Goal: Task Accomplishment & Management: Use online tool/utility

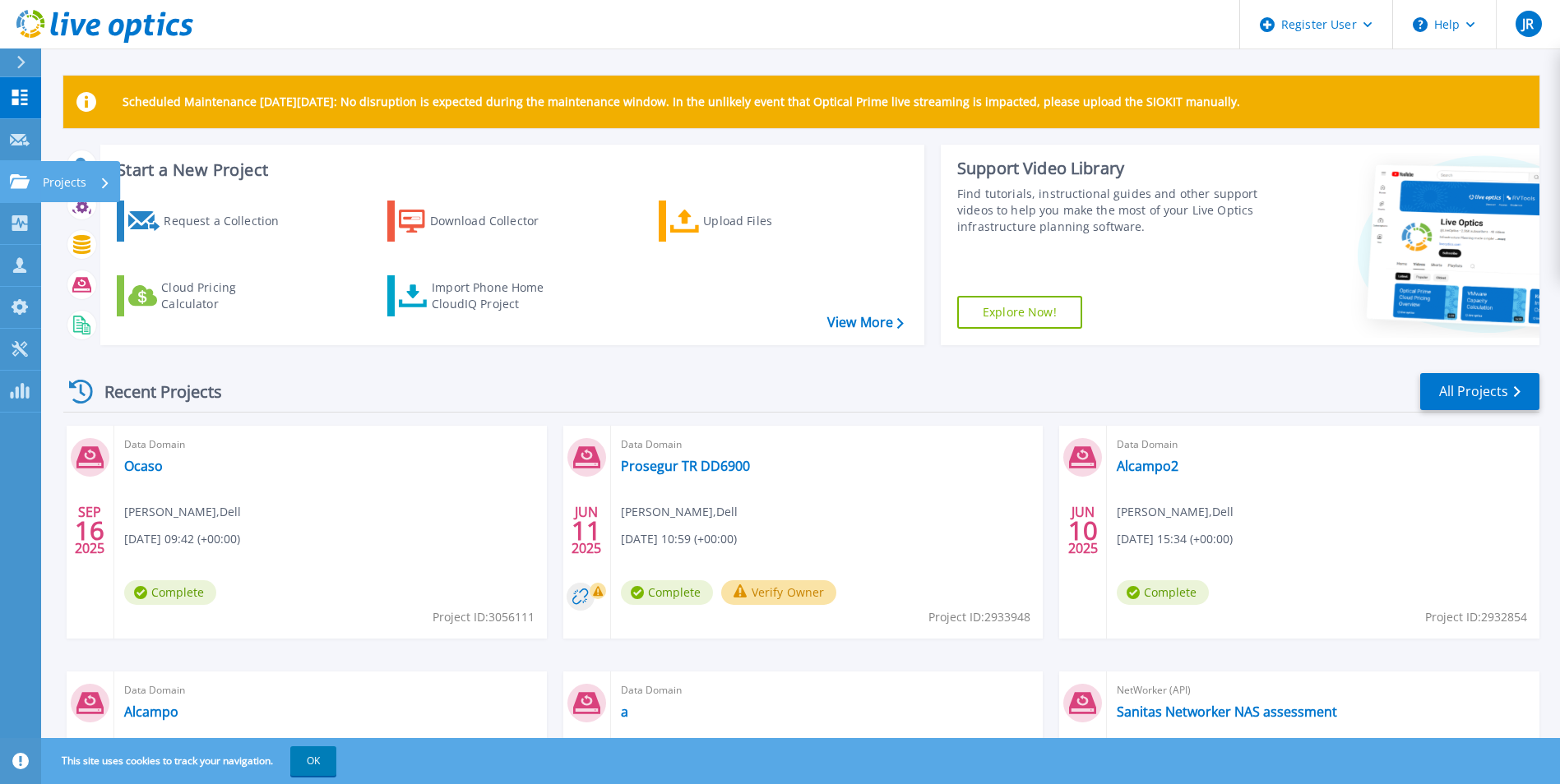
click at [20, 180] on icon at bounding box center [19, 180] width 20 height 14
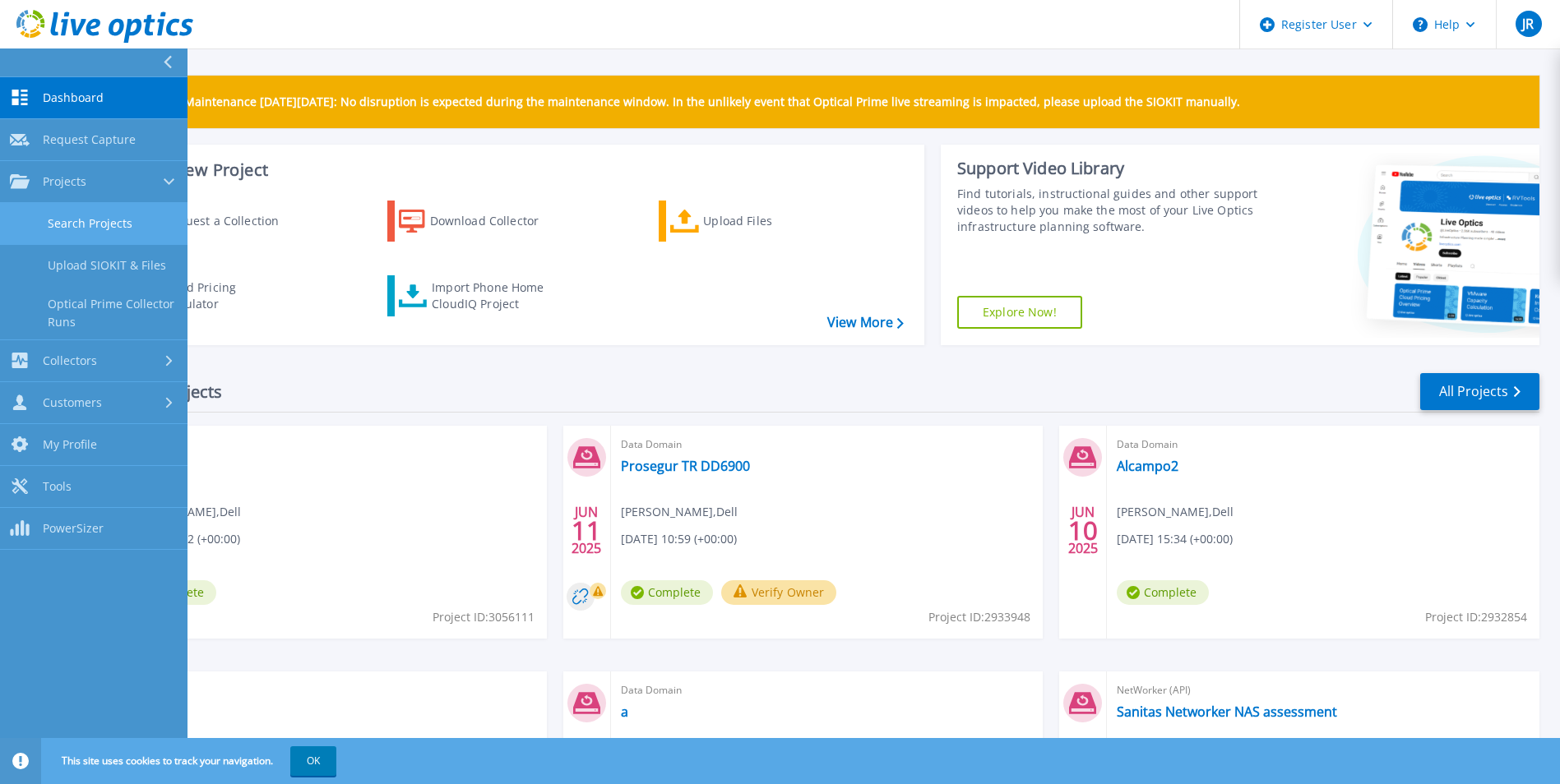
click at [83, 218] on link "Search Projects" at bounding box center [94, 224] width 187 height 42
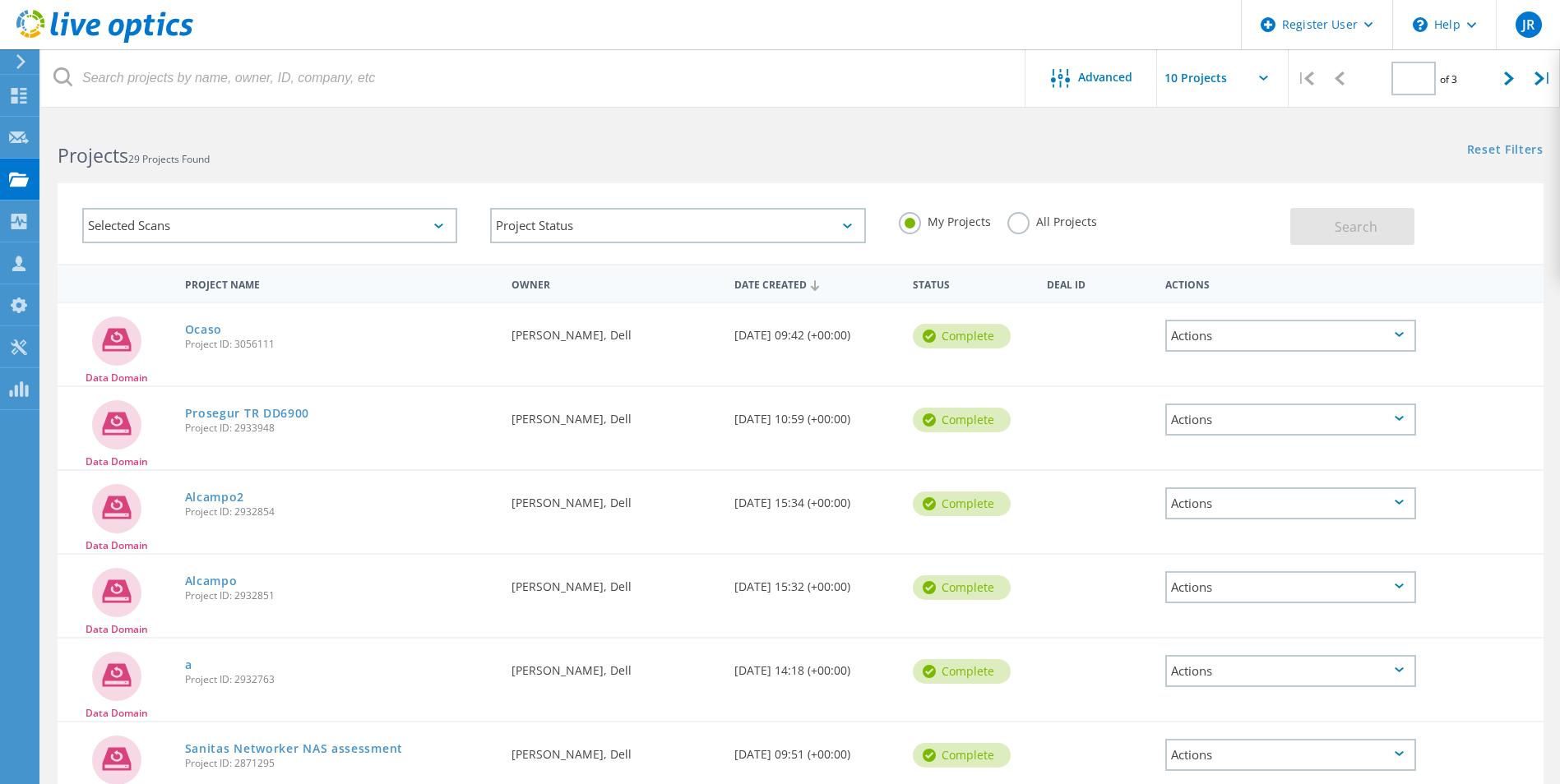
type input "1"
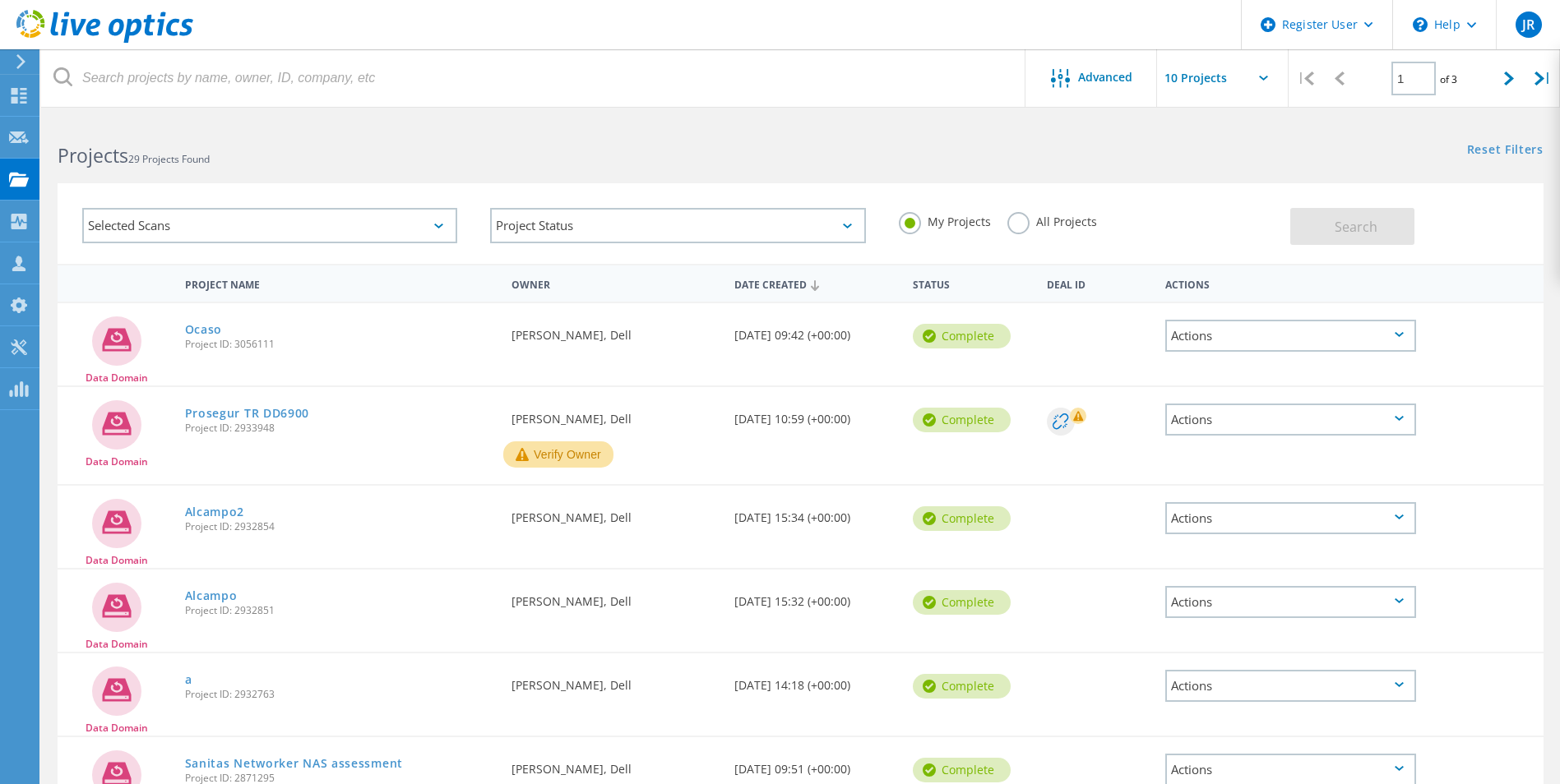
click at [978, 145] on div "Reset Filters Show Filters" at bounding box center [1180, 135] width 759 height 31
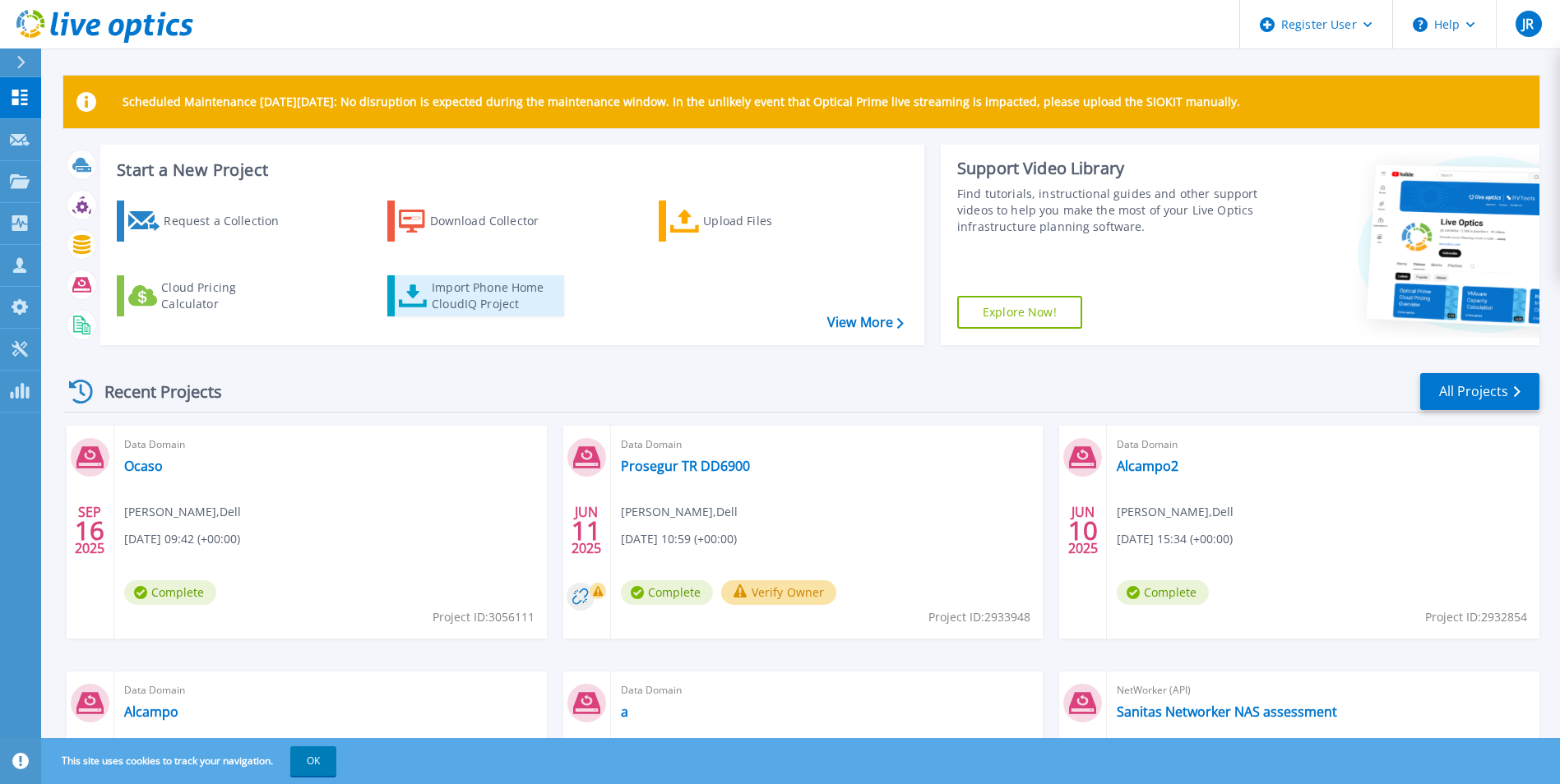
click at [464, 291] on div "Import Phone Home CloudIQ Project" at bounding box center [496, 296] width 128 height 32
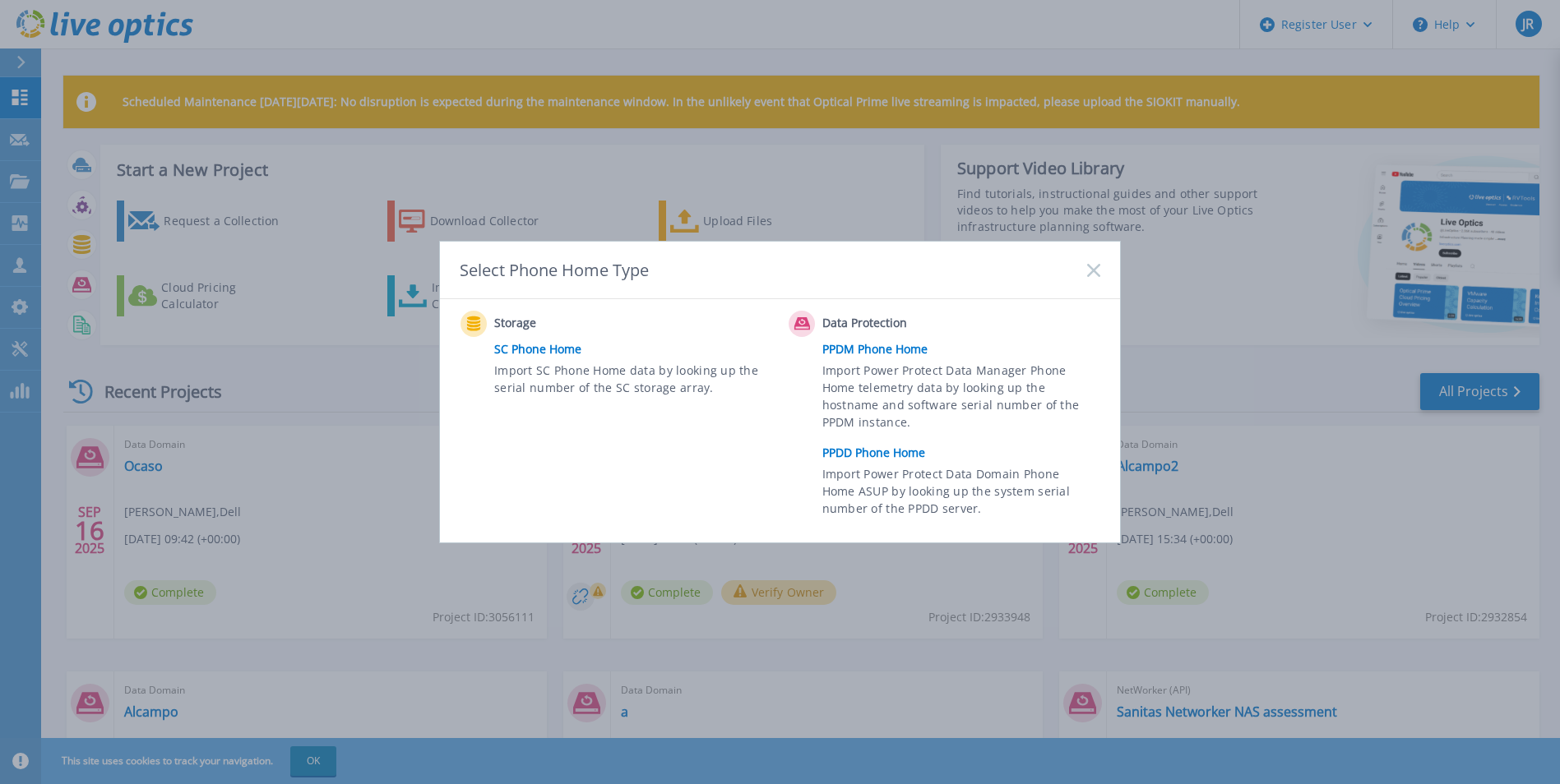
click at [865, 451] on link "PPDD Phone Home" at bounding box center [966, 453] width 287 height 25
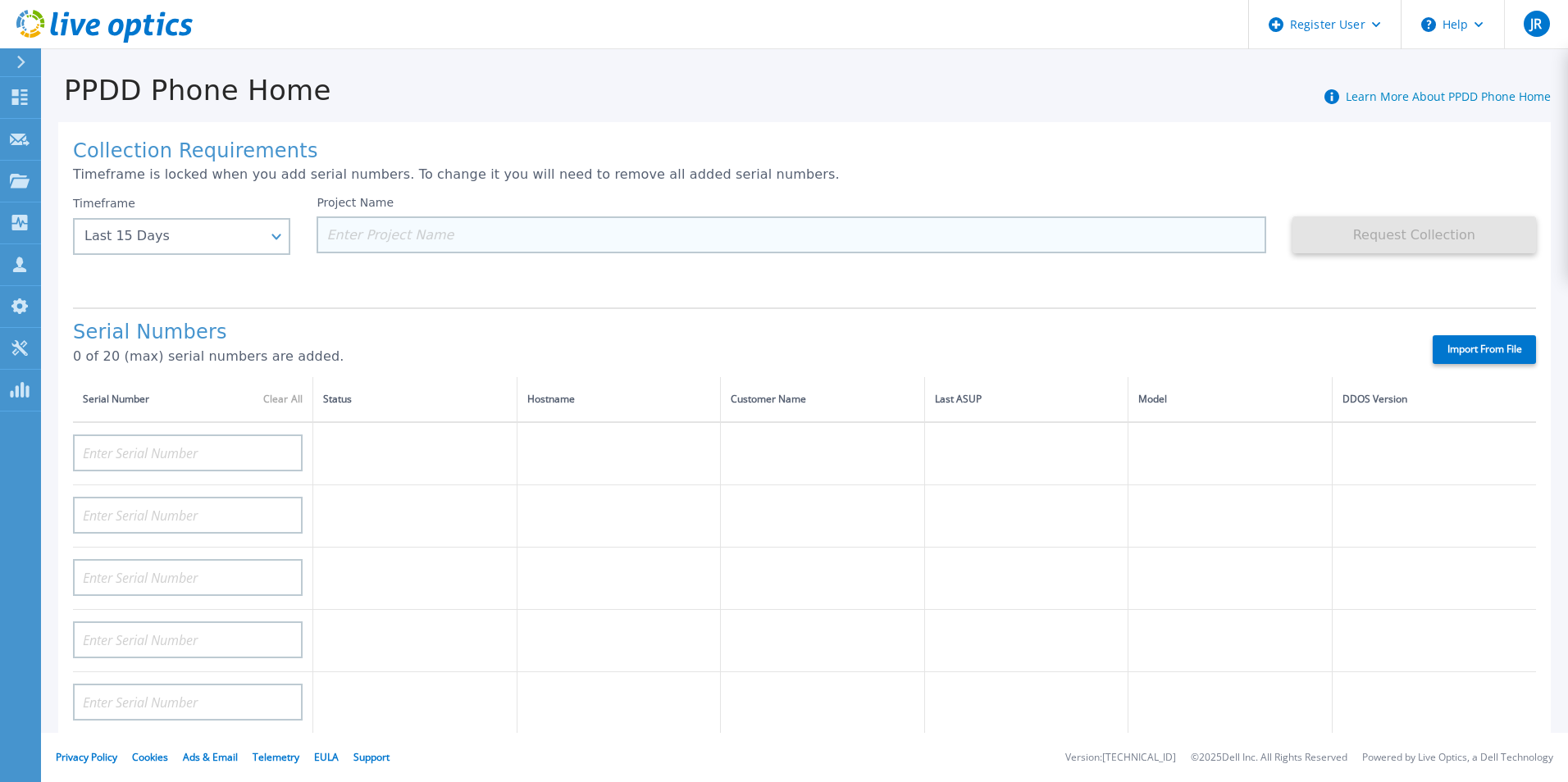
click at [733, 234] on input at bounding box center [791, 234] width 949 height 37
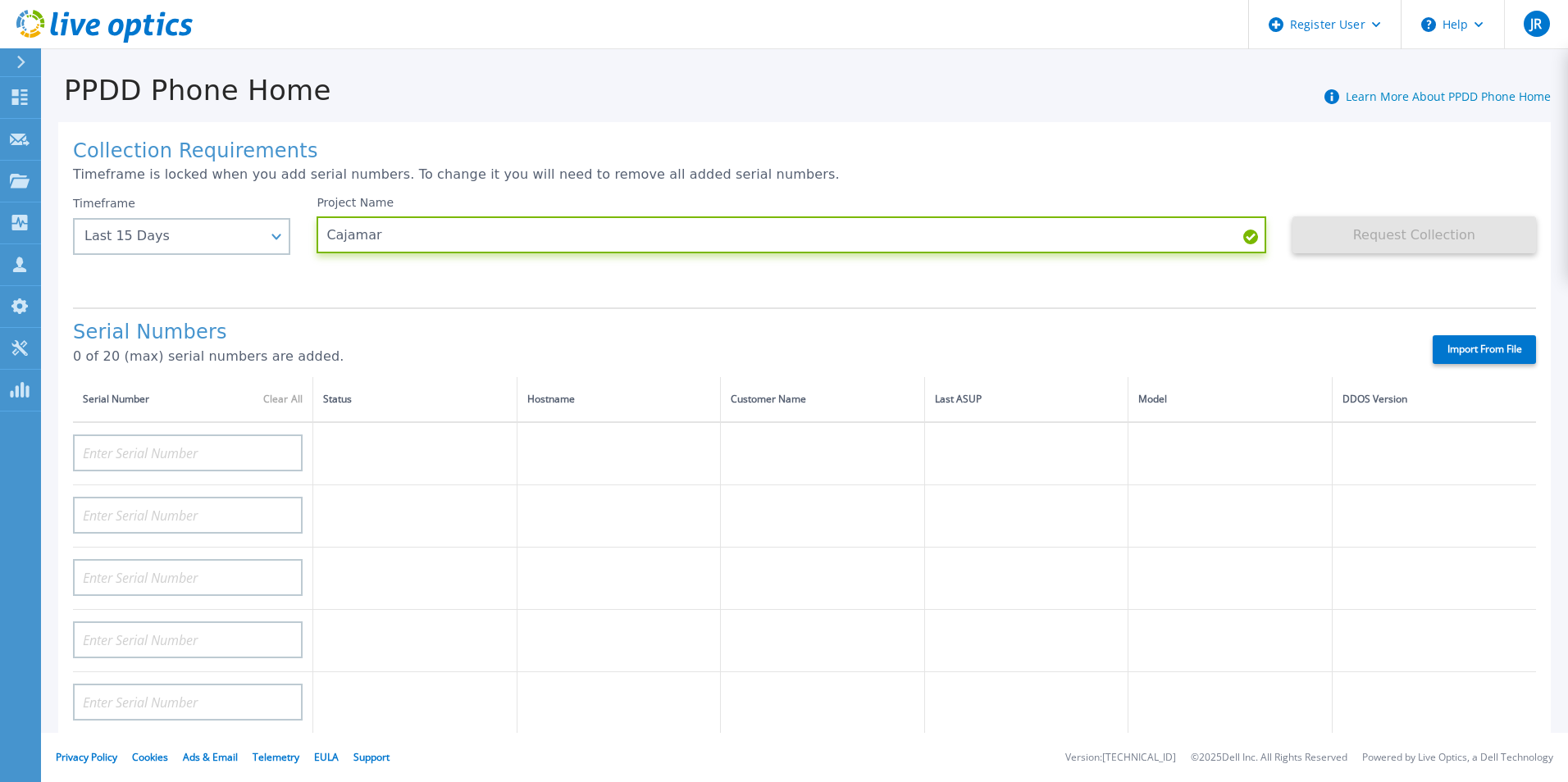
type input "Cajamar"
click at [752, 291] on div "Project Name Cajamar" at bounding box center [804, 245] width 975 height 98
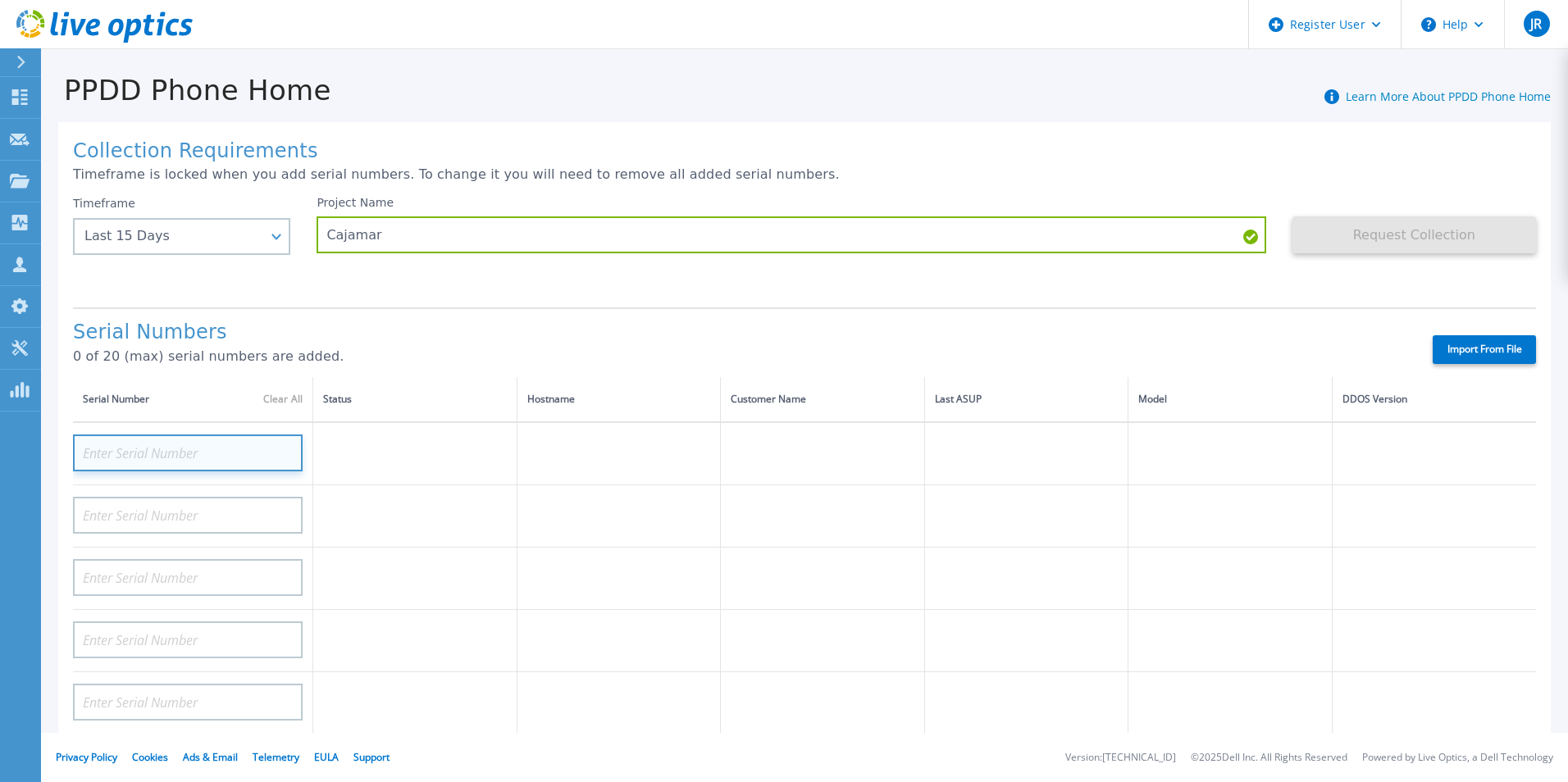
click at [132, 447] on input at bounding box center [188, 452] width 230 height 37
paste input "CKM01214906478"
type input "CKM01214906478"
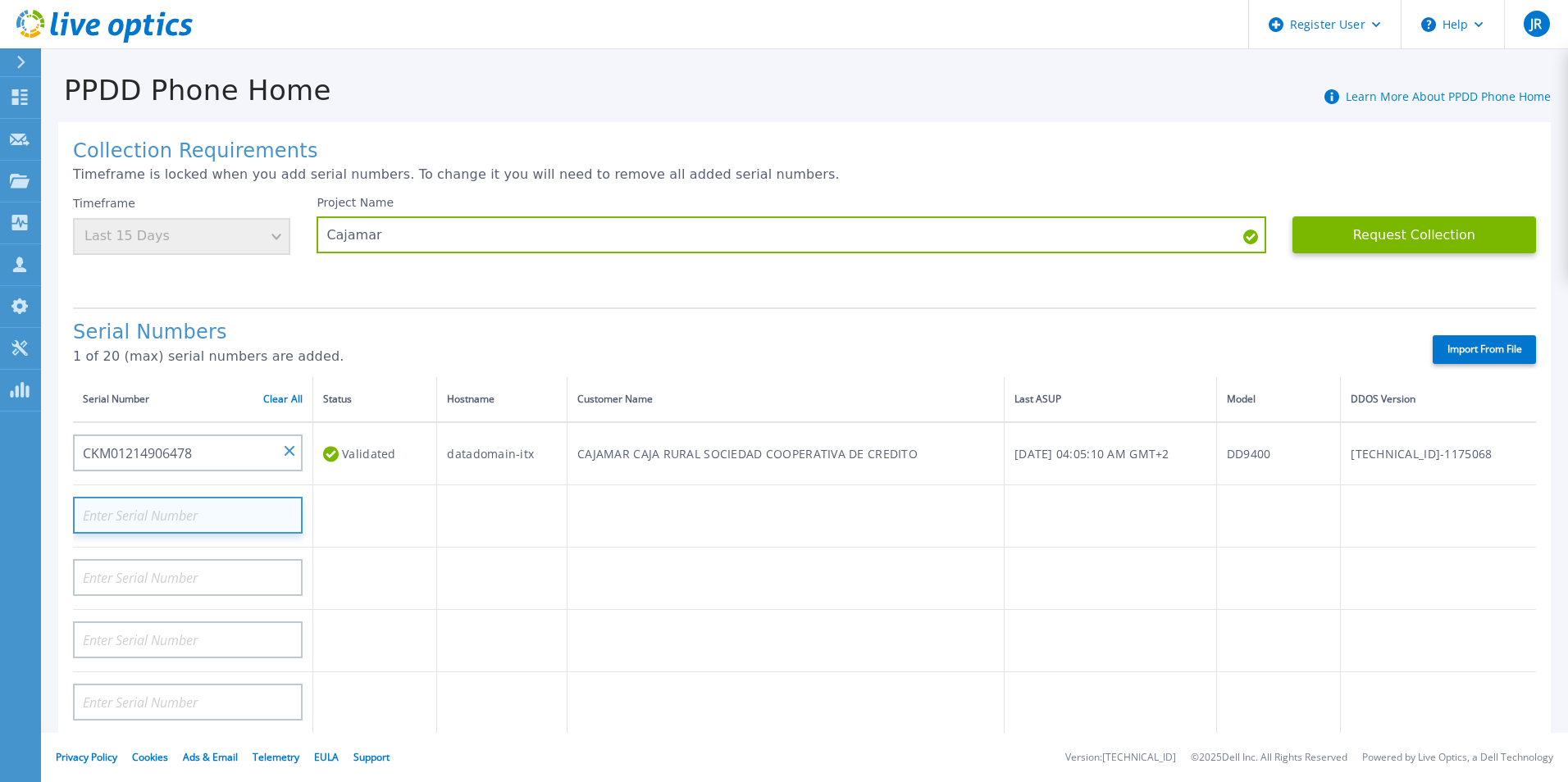
click at [201, 519] on input at bounding box center [188, 515] width 230 height 37
paste input "CKM01214906479"
type input "CKM01214906479"
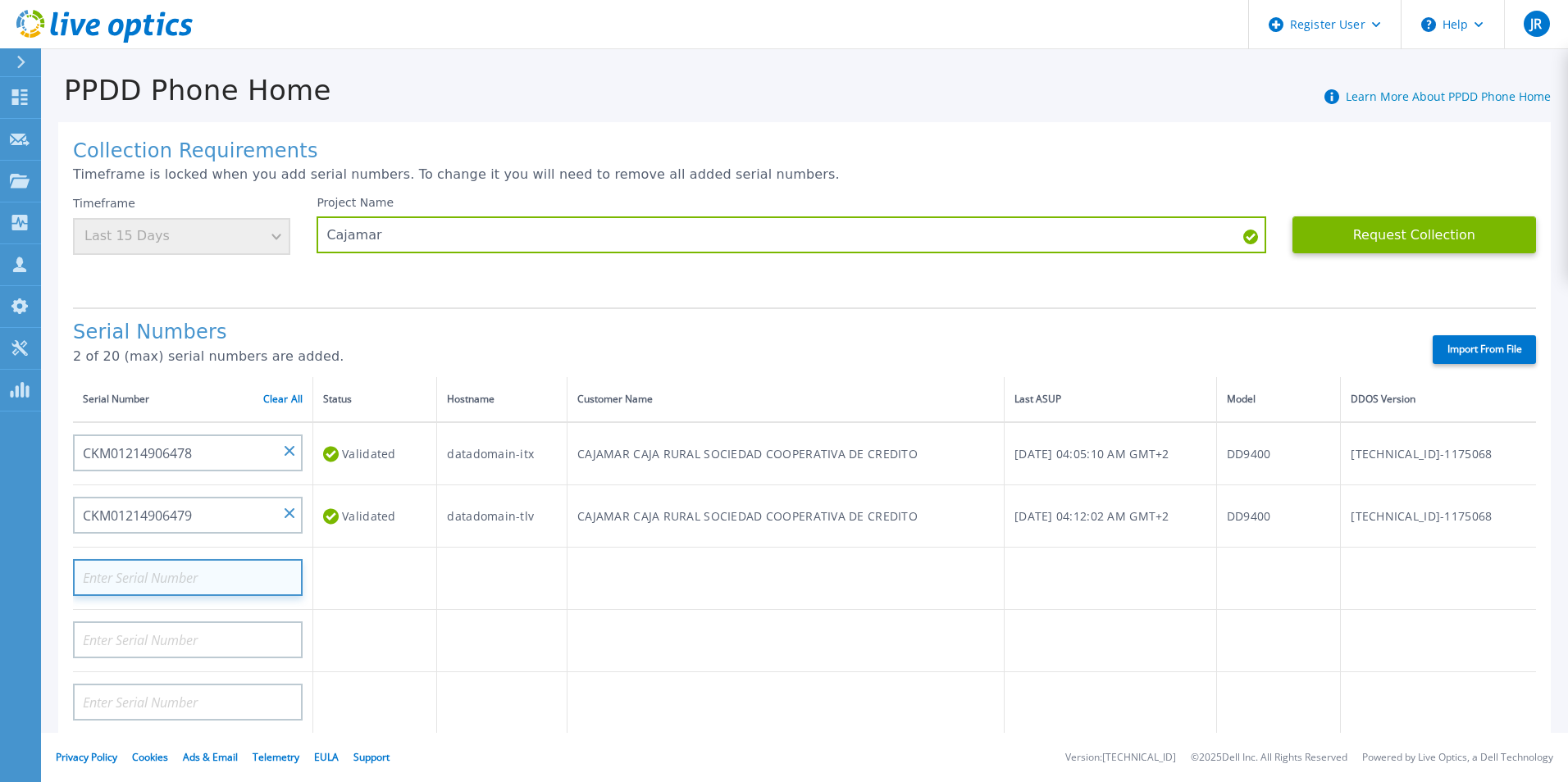
click at [214, 575] on input at bounding box center [188, 577] width 230 height 37
paste input "CKM01220405268"
type input "CKM01220405268"
click at [424, 312] on div "Serial Numbers 2 of 20 (max) serial numbers are added. Import From File" at bounding box center [805, 342] width 1463 height 70
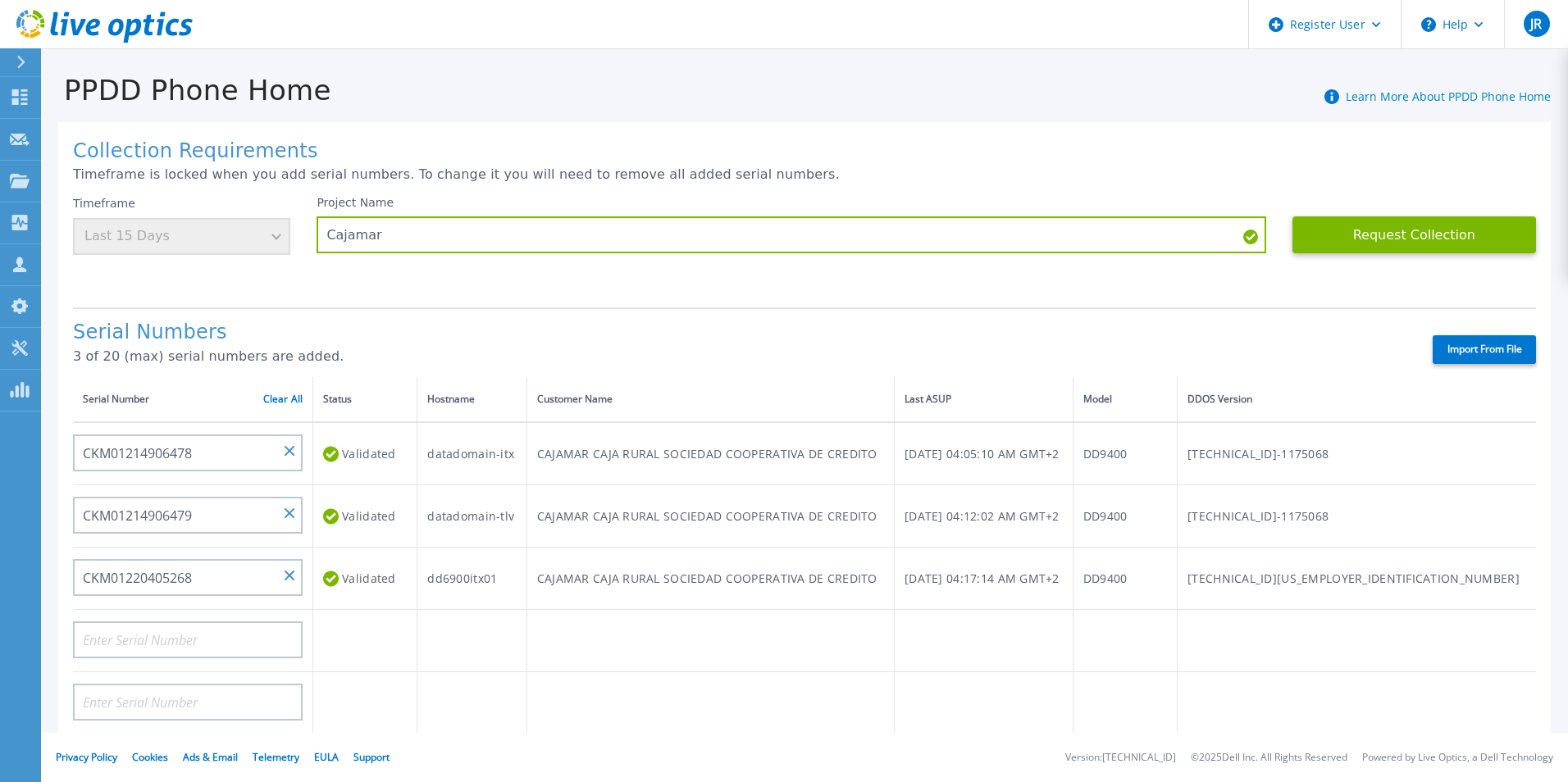
click at [280, 236] on div "Timeframe Last 15 Days" at bounding box center [182, 226] width 217 height 59
click at [275, 238] on div "Timeframe Last 15 Days" at bounding box center [182, 226] width 217 height 59
click at [726, 293] on div "Project Name Cajamar" at bounding box center [804, 245] width 975 height 98
click at [1364, 232] on button "Request Collection" at bounding box center [1415, 234] width 244 height 37
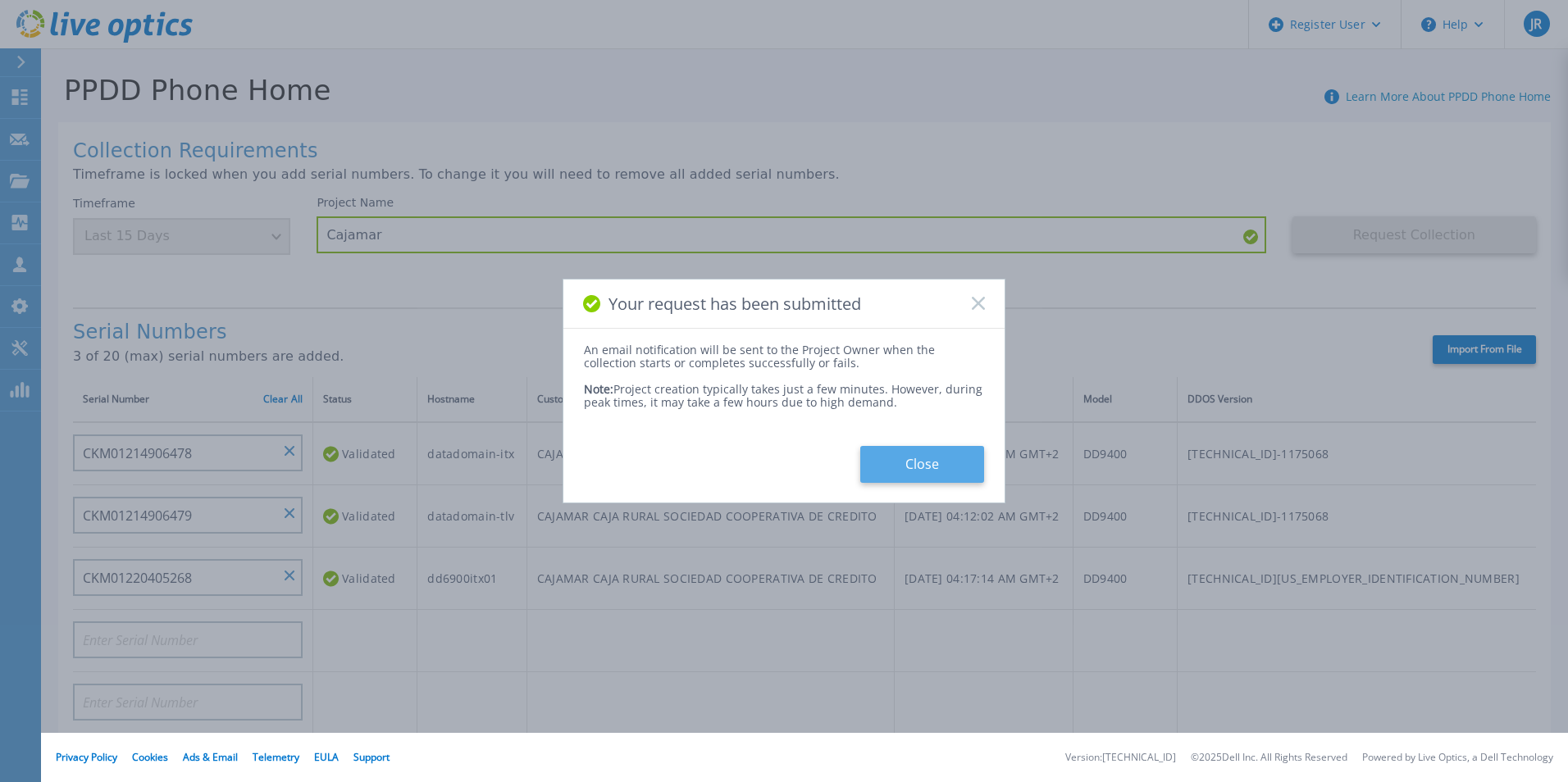
click at [934, 459] on button "Close" at bounding box center [922, 464] width 124 height 37
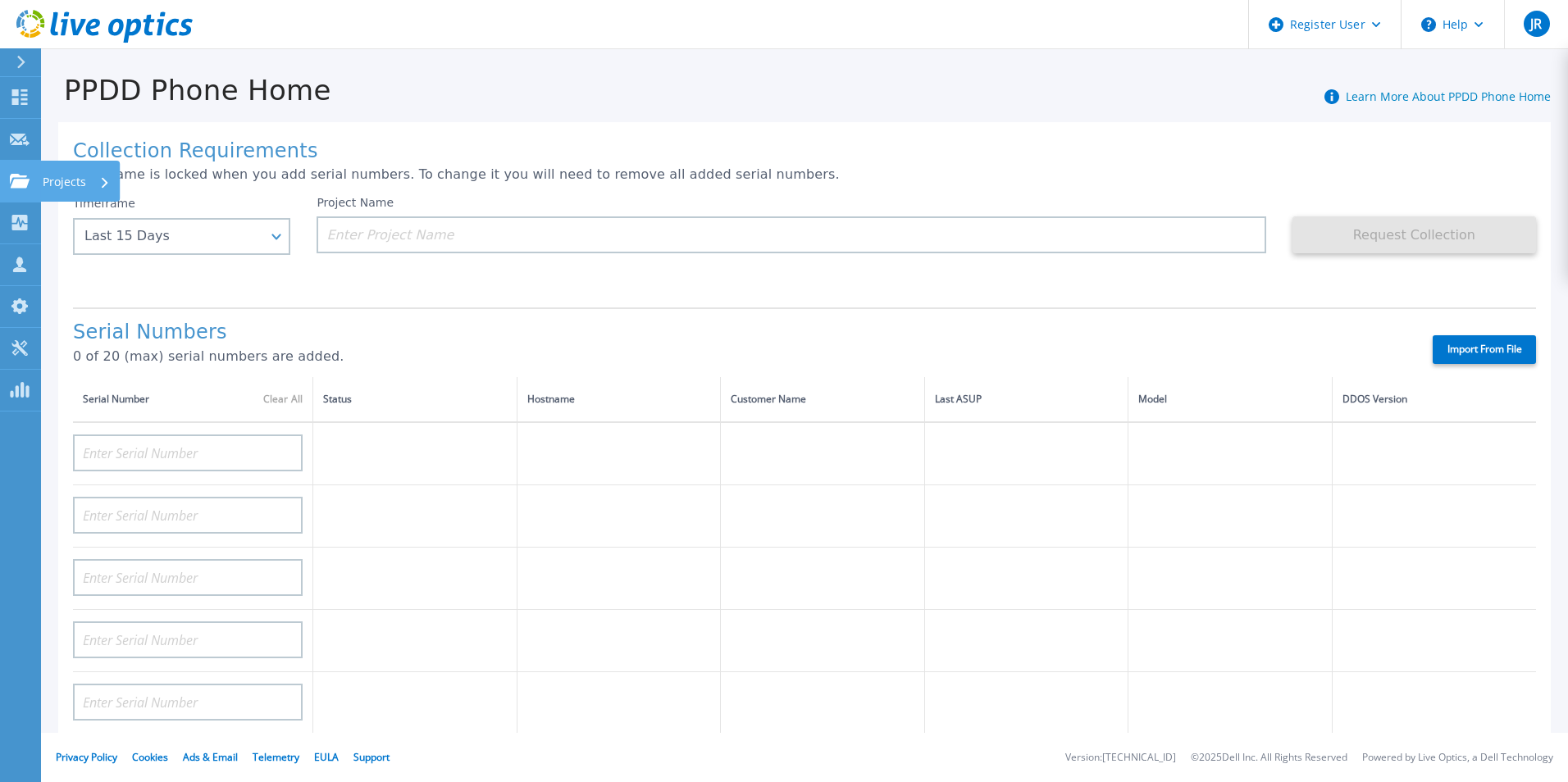
click at [17, 183] on icon at bounding box center [19, 180] width 20 height 14
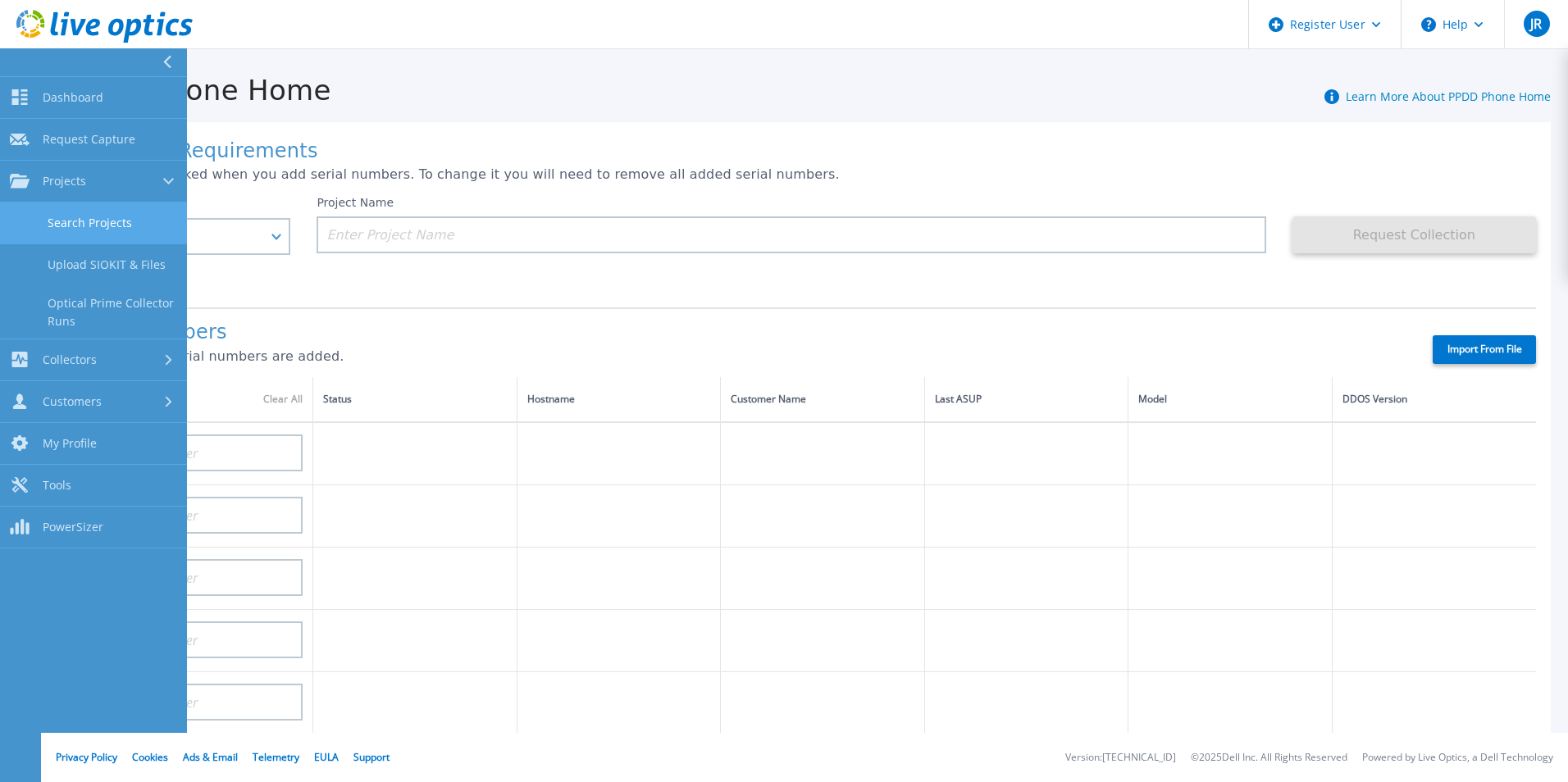
click at [63, 216] on link "Search Projects" at bounding box center [93, 224] width 187 height 42
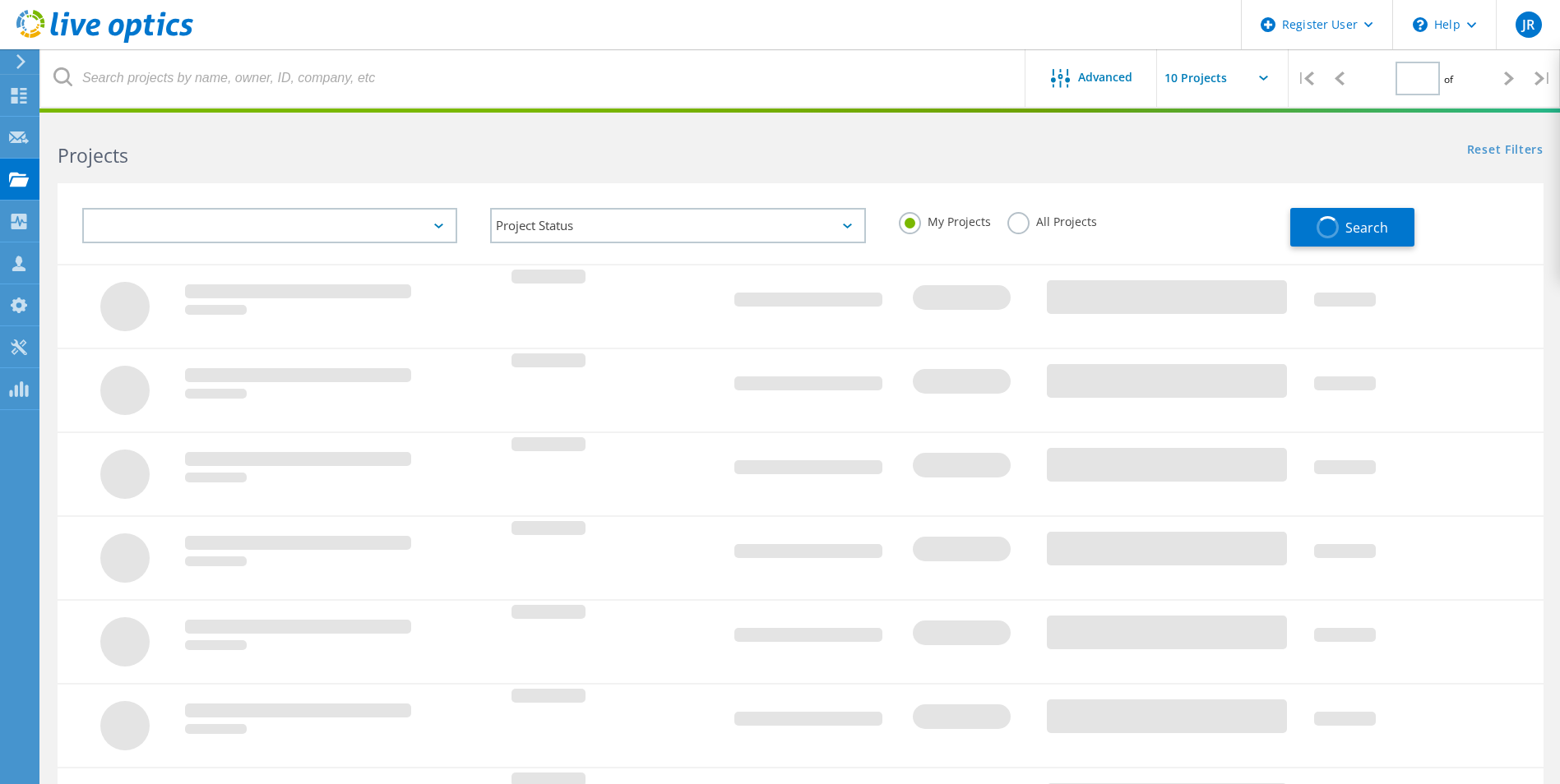
type input "1"
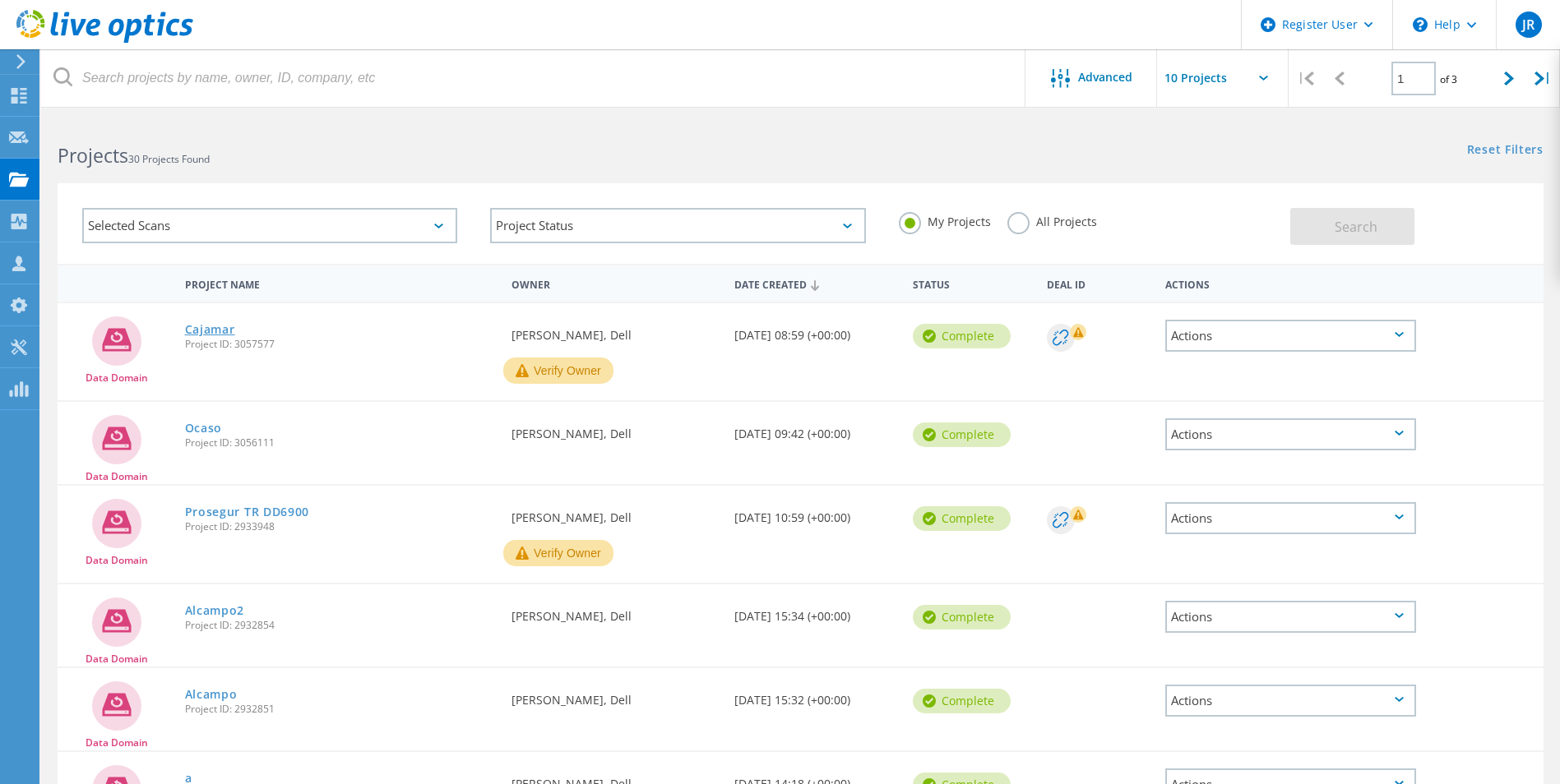
click at [210, 328] on link "Cajamar" at bounding box center [210, 329] width 51 height 11
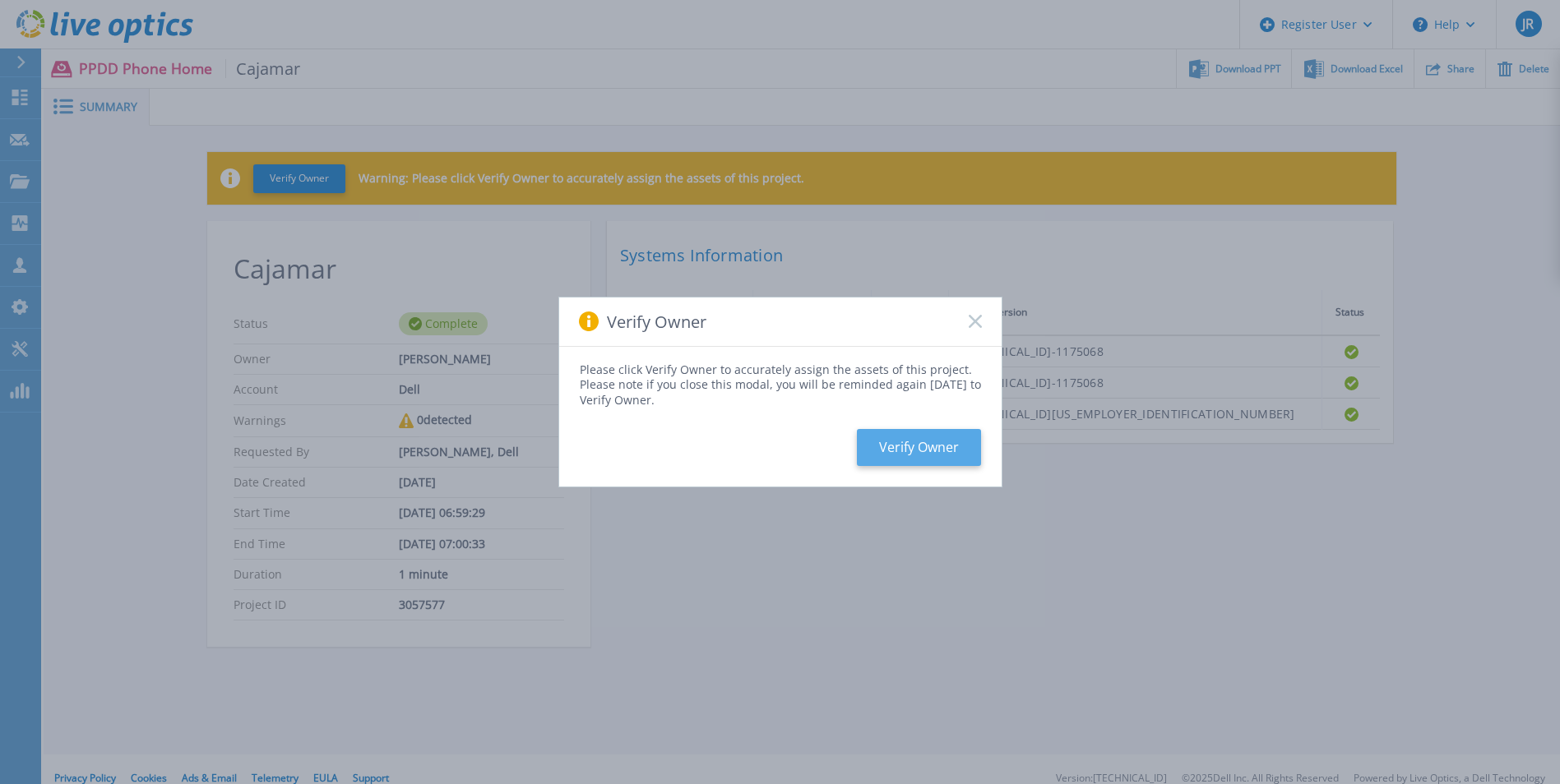
click at [905, 447] on button "Verify Owner" at bounding box center [919, 447] width 124 height 37
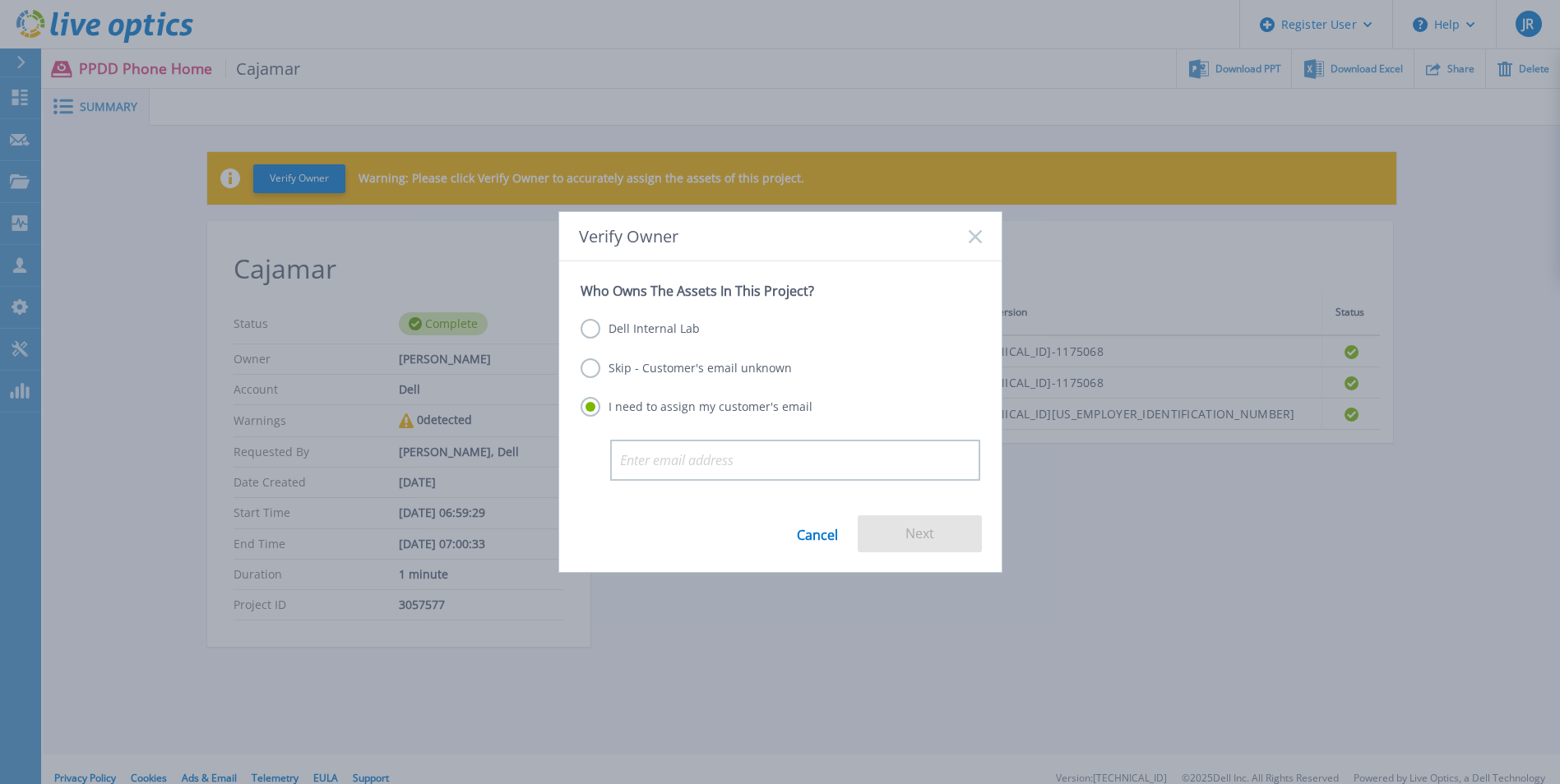
click at [588, 325] on label "Dell Internal Lab" at bounding box center [640, 328] width 119 height 20
click at [0, 0] on input "Dell Internal Lab" at bounding box center [0, 0] width 0 height 0
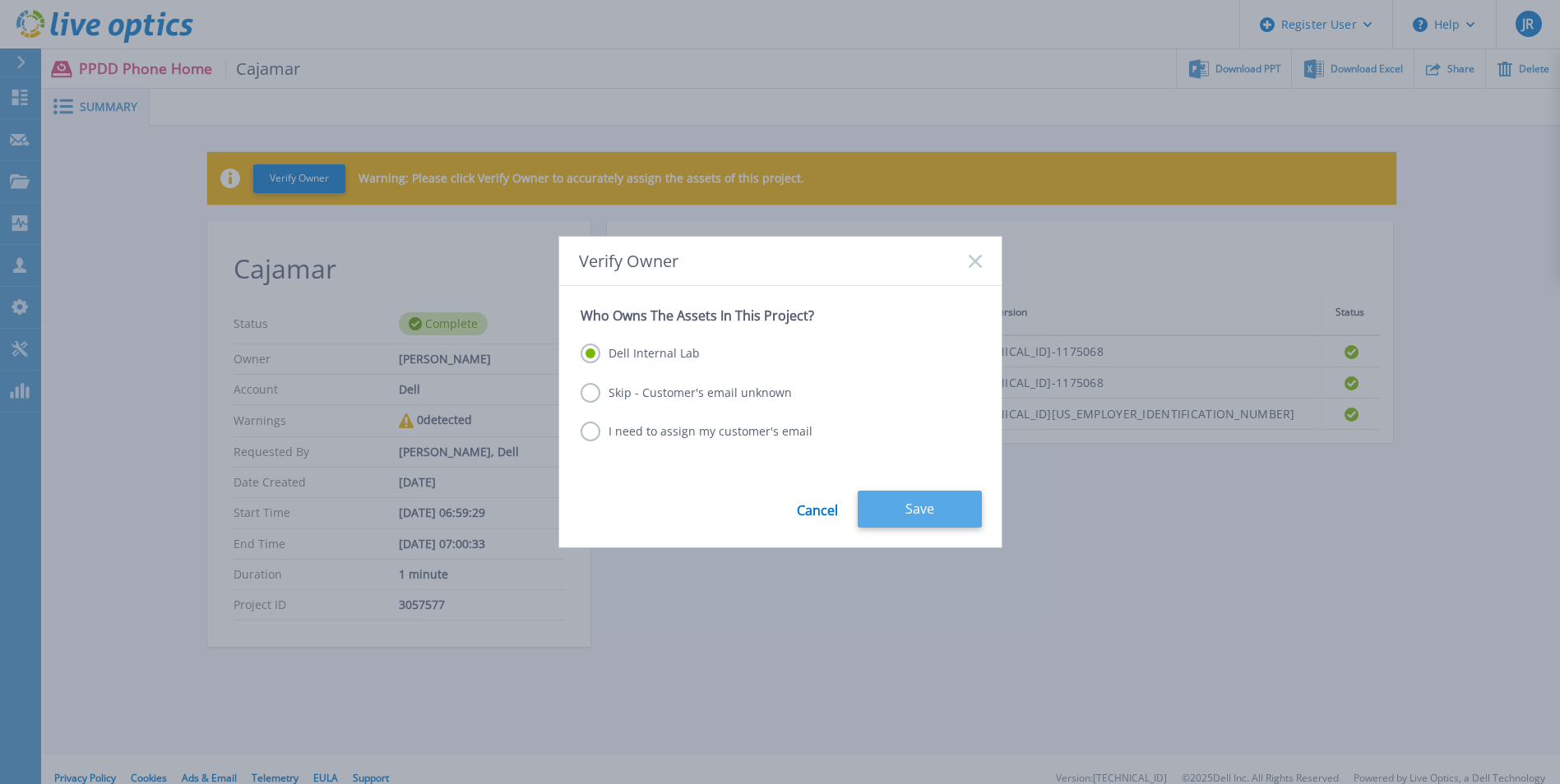
click at [902, 500] on button "Save" at bounding box center [920, 509] width 124 height 37
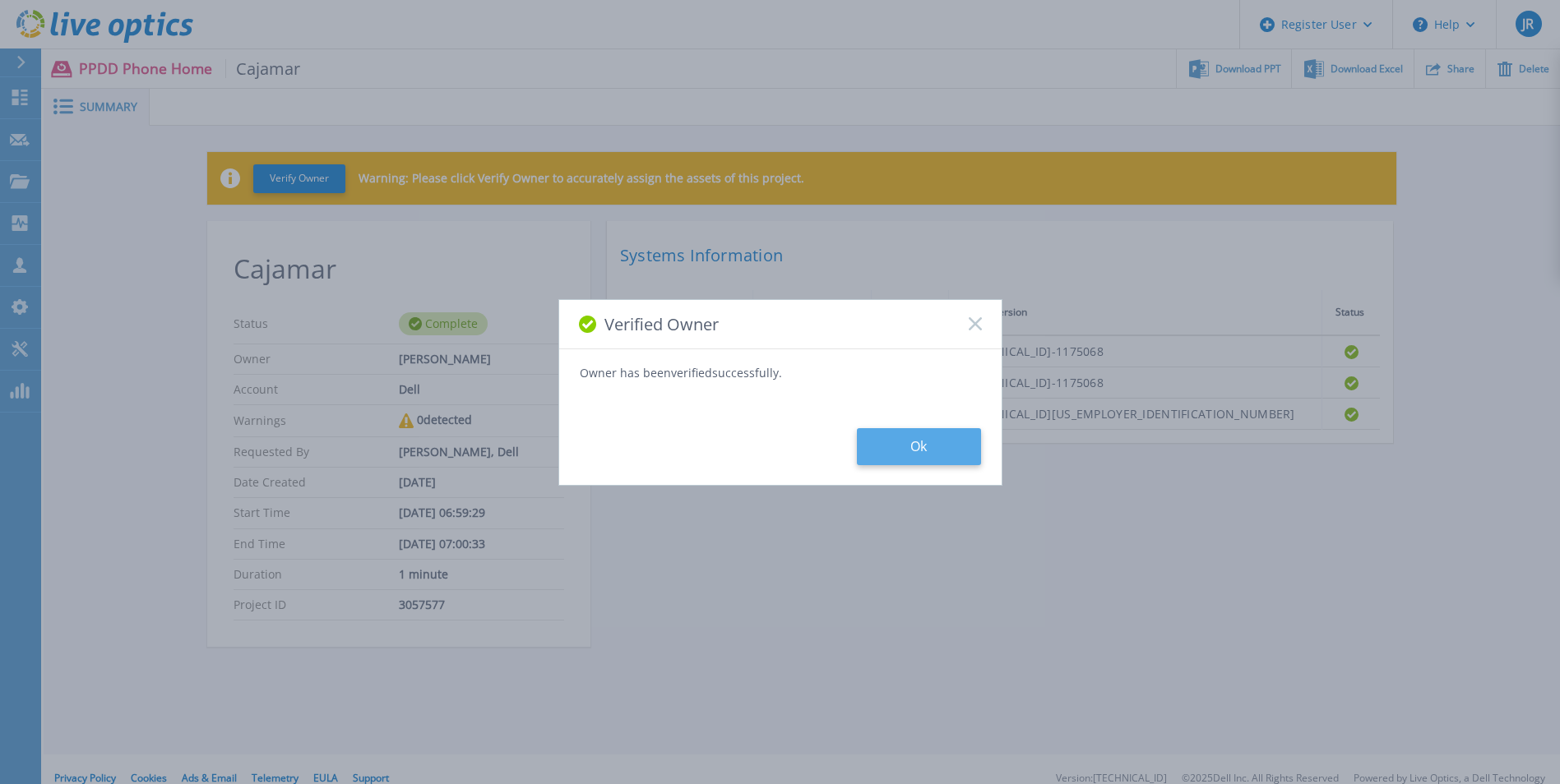
click at [933, 452] on button "Ok" at bounding box center [919, 446] width 124 height 37
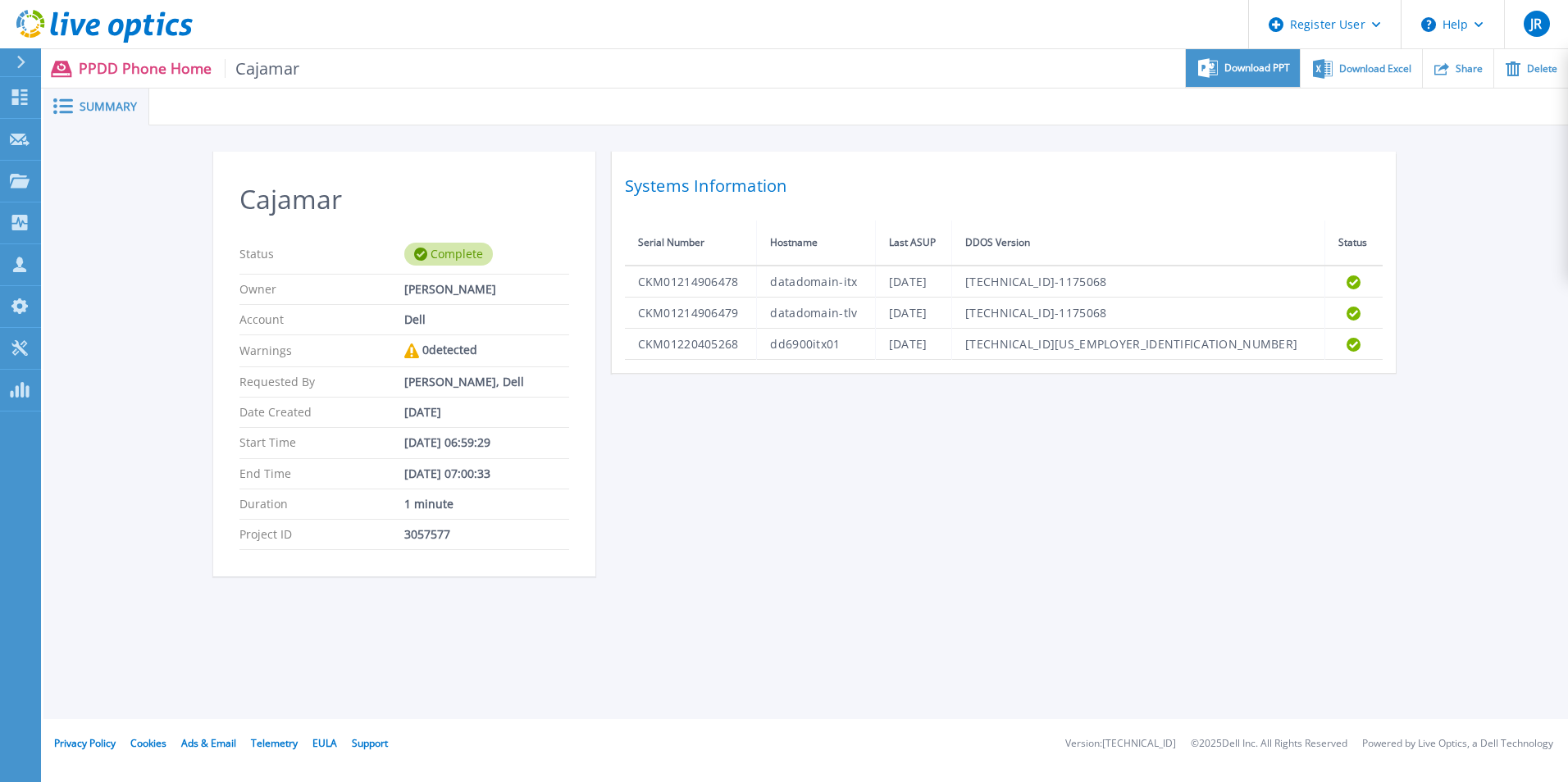
click at [1230, 70] on span "Download PPT" at bounding box center [1256, 68] width 66 height 10
click at [14, 97] on icon at bounding box center [19, 97] width 20 height 15
